Goal: Use online tool/utility: Utilize a website feature to perform a specific function

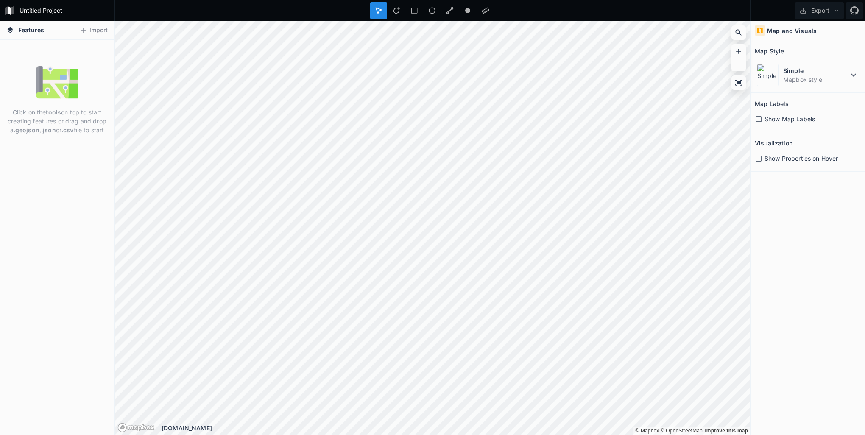
click at [761, 119] on icon at bounding box center [758, 119] width 6 height 6
click at [760, 157] on icon at bounding box center [759, 159] width 8 height 8
click at [851, 74] on icon at bounding box center [853, 75] width 5 height 3
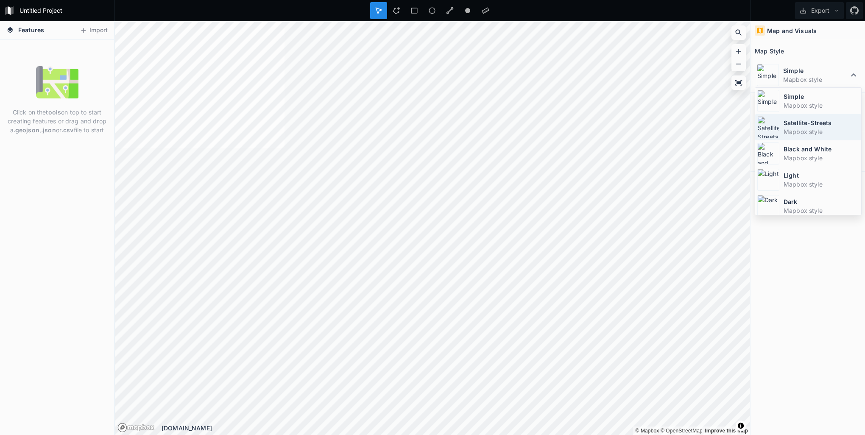
click at [770, 123] on img at bounding box center [768, 127] width 22 height 22
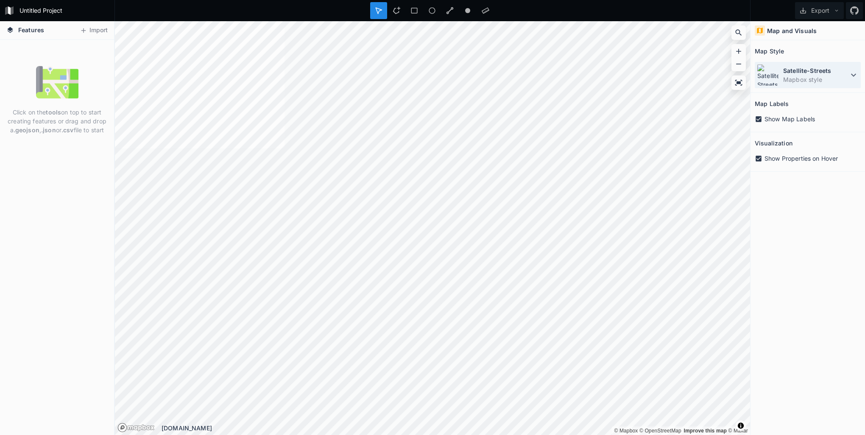
click at [849, 72] on icon at bounding box center [853, 75] width 10 height 10
click at [98, 31] on button "Import" at bounding box center [93, 31] width 36 height 14
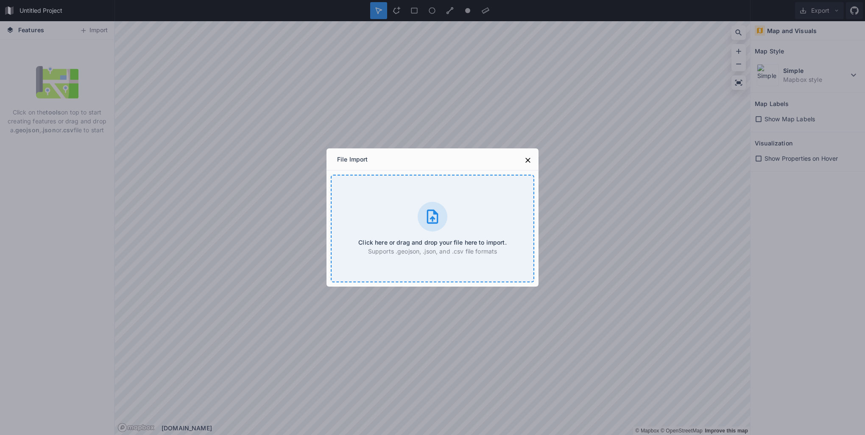
click at [435, 217] on icon at bounding box center [432, 216] width 17 height 17
